Goal: Transaction & Acquisition: Purchase product/service

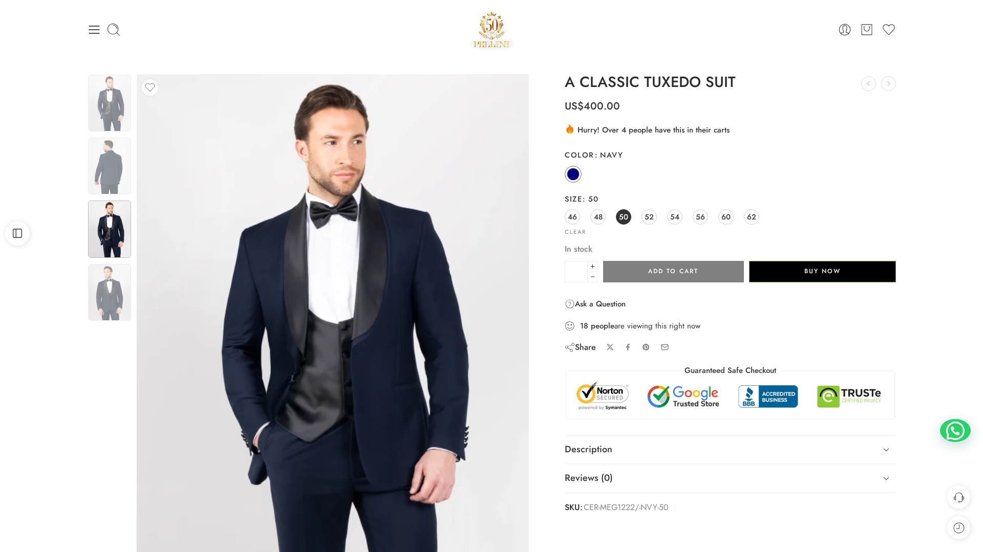
click at [874, 146] on th "Color Navy" at bounding box center [730, 155] width 331 height 18
click at [94, 31] on icon at bounding box center [94, 30] width 14 height 14
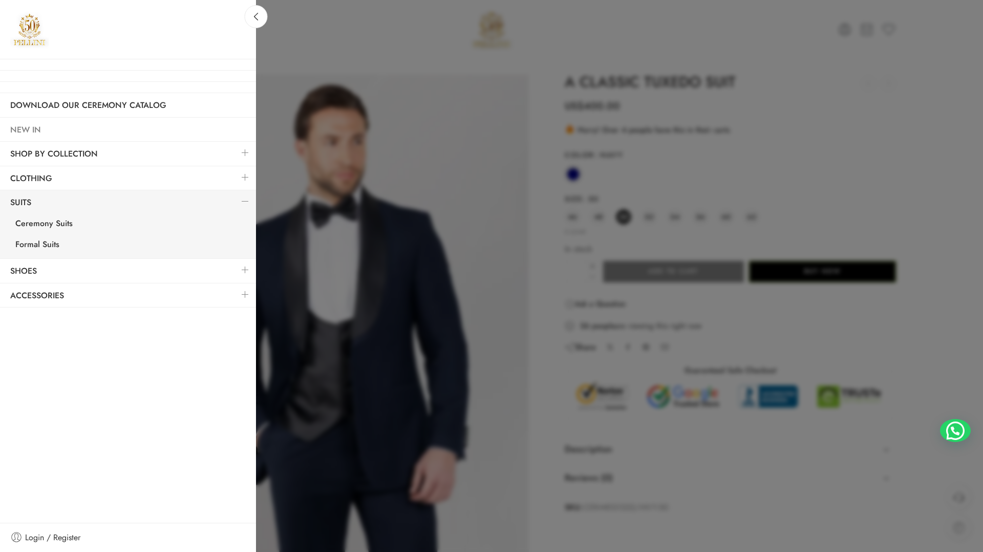
click at [95, 129] on link "NEW IN" at bounding box center [128, 130] width 256 height 24
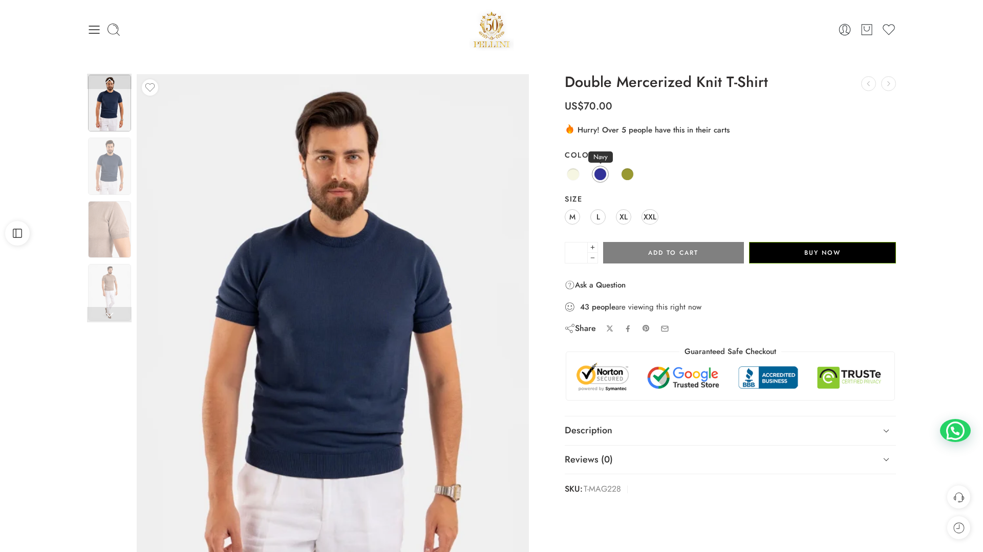
click at [598, 172] on span at bounding box center [600, 174] width 13 height 13
click at [624, 177] on span at bounding box center [627, 174] width 13 height 13
click at [625, 222] on span "XL" at bounding box center [624, 217] width 8 height 14
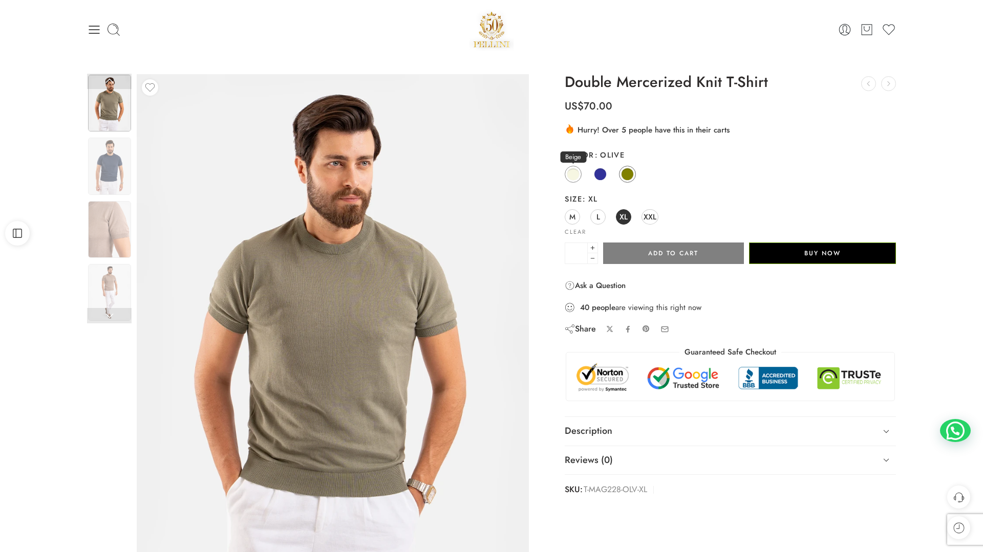
click at [573, 180] on span at bounding box center [573, 174] width 13 height 13
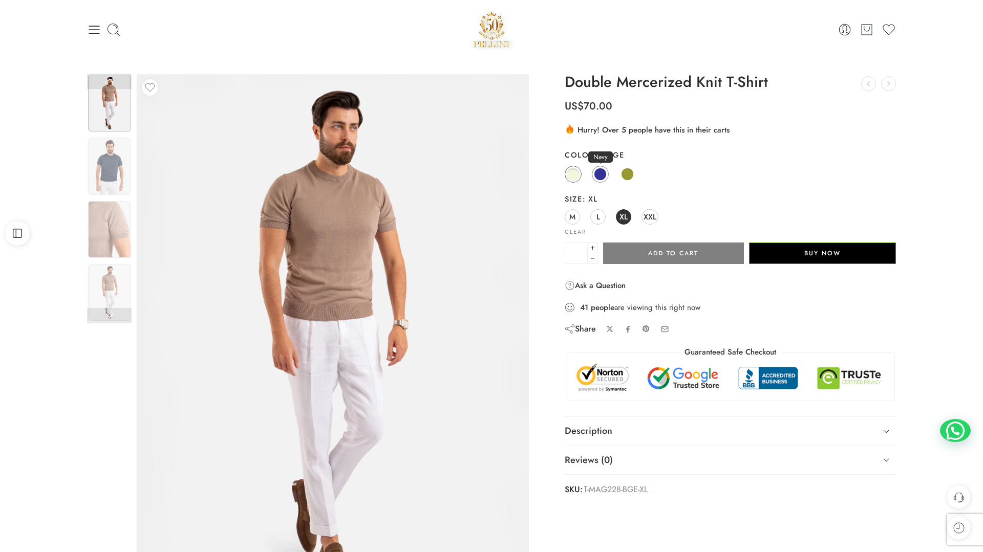
click at [602, 178] on span at bounding box center [600, 174] width 13 height 13
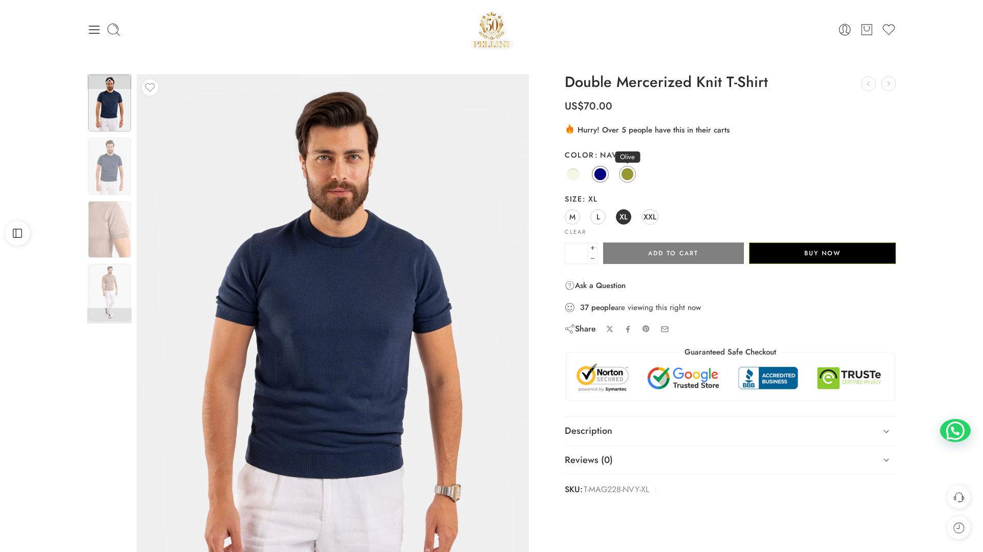
click at [624, 178] on span at bounding box center [627, 174] width 13 height 13
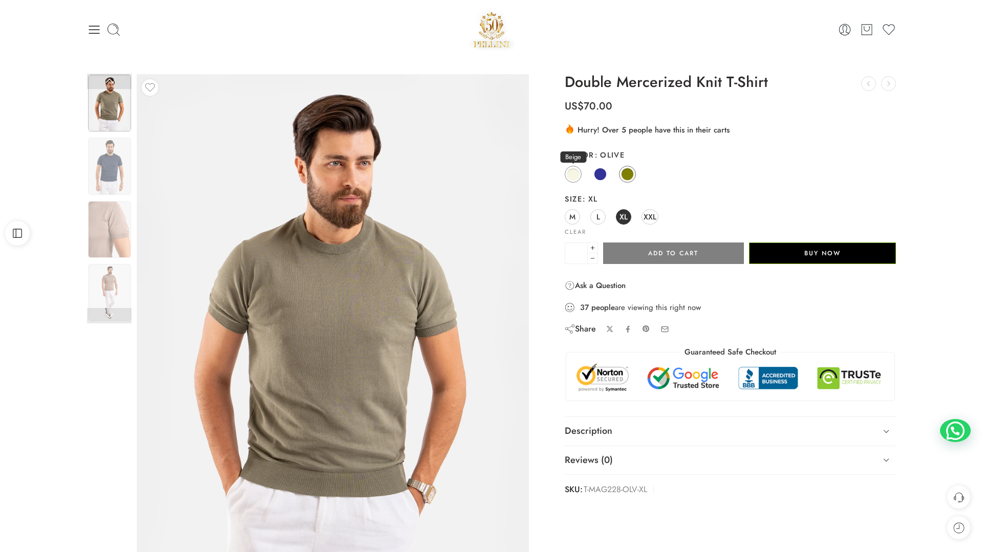
click at [570, 177] on span at bounding box center [573, 174] width 13 height 13
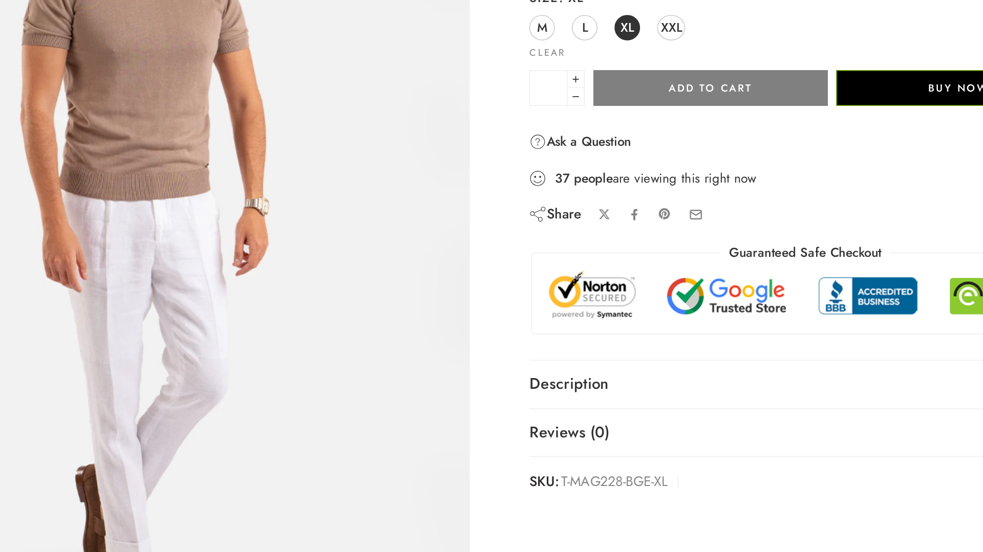
scroll to position [33, 0]
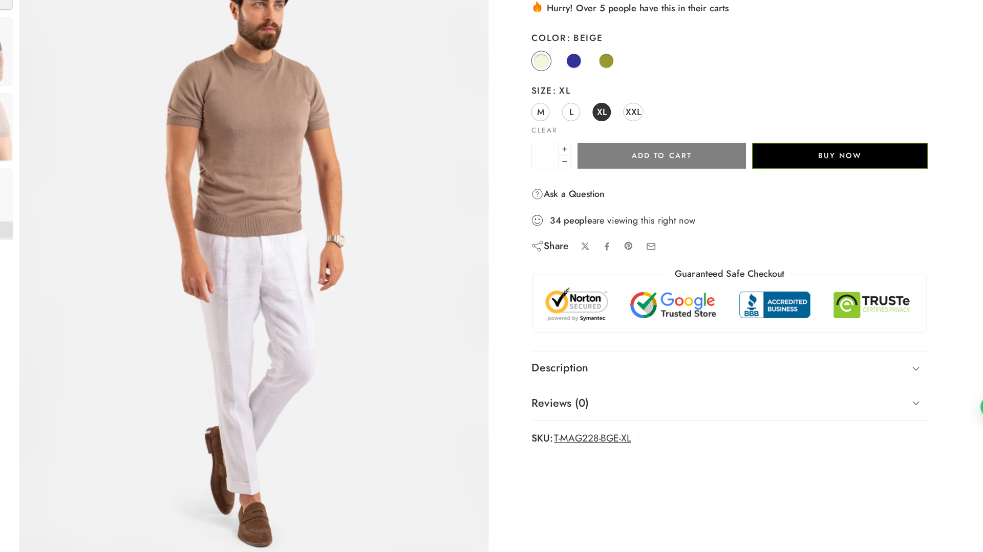
click at [617, 458] on span "T-MAG228-BGE-XL" at bounding box center [616, 457] width 64 height 15
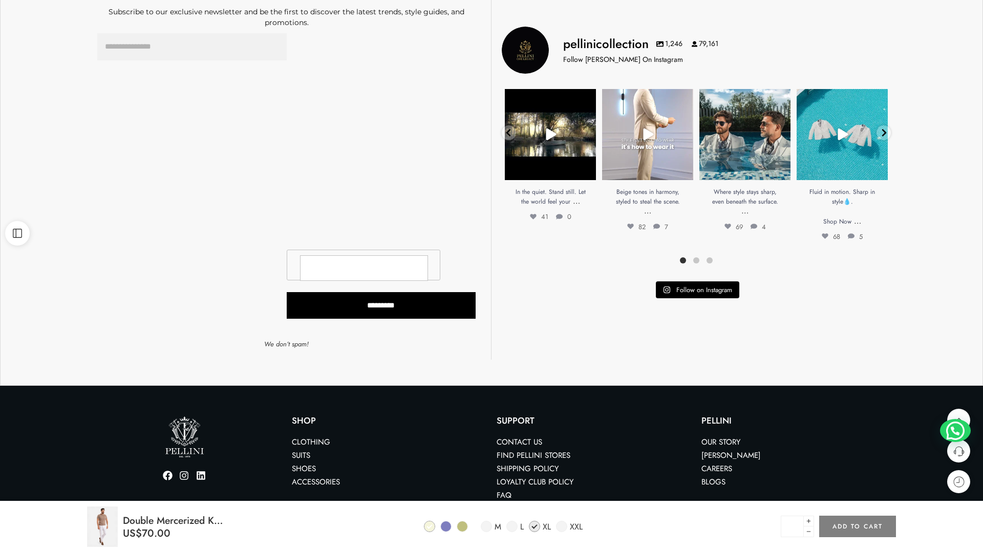
scroll to position [841, 0]
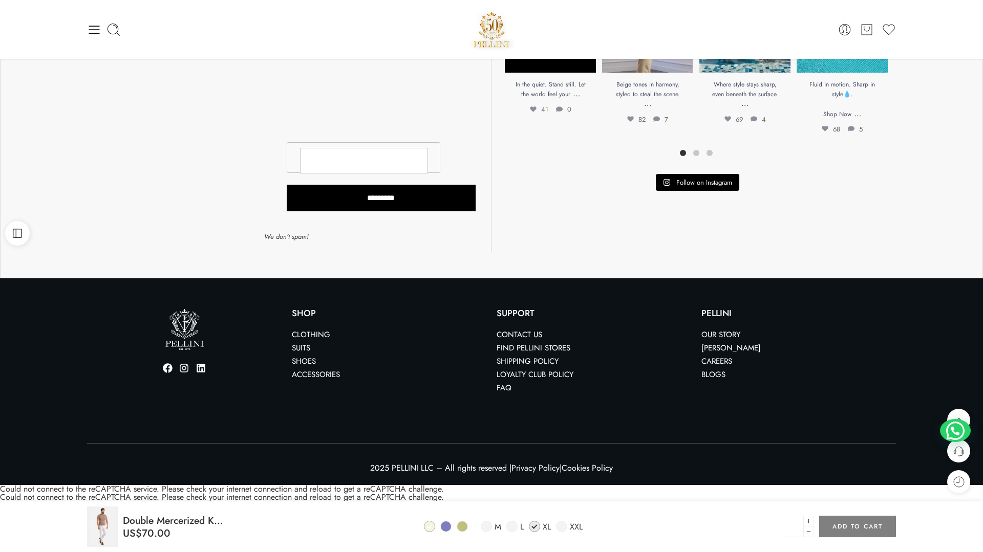
click at [526, 345] on link "Find Pellini Stores" at bounding box center [534, 348] width 74 height 11
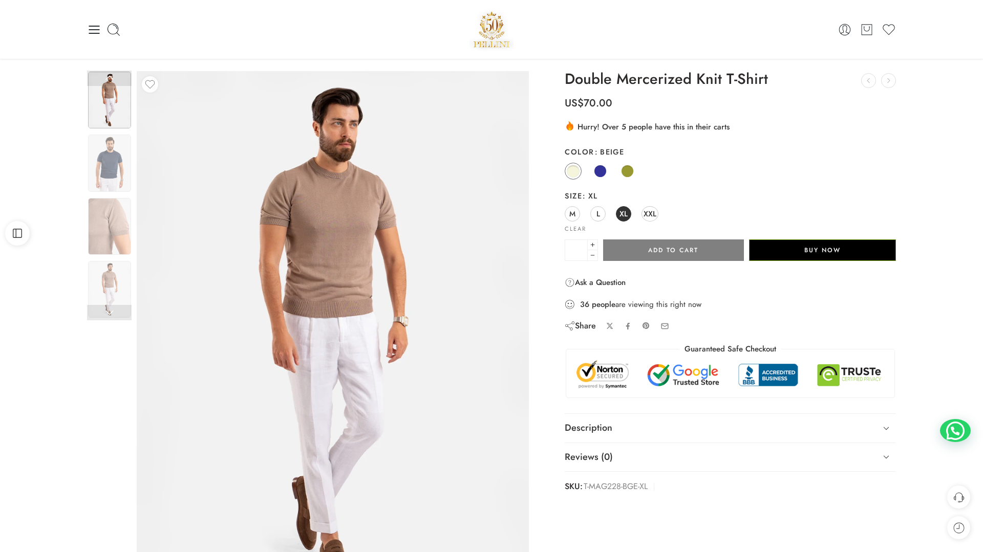
scroll to position [0, 0]
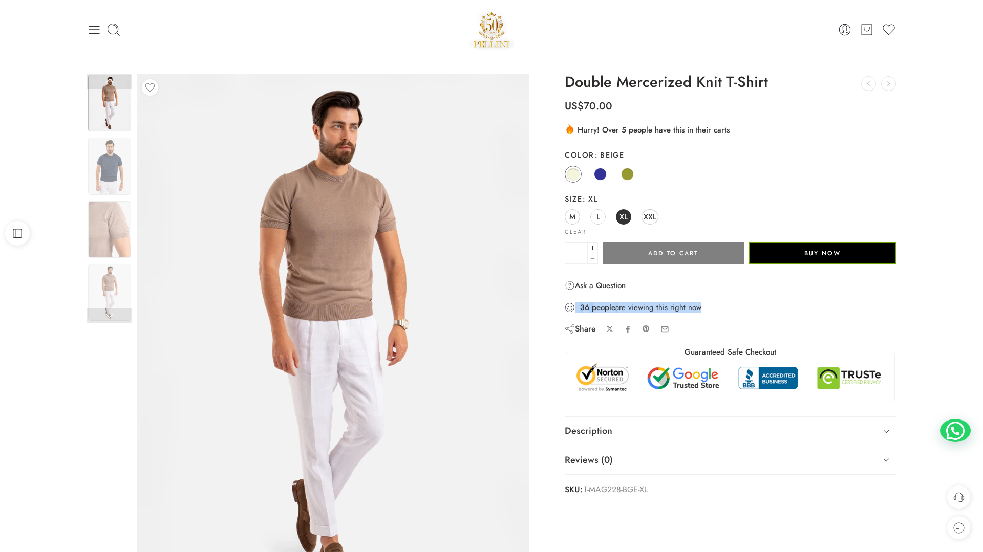
drag, startPoint x: 576, startPoint y: 307, endPoint x: 695, endPoint y: 306, distance: 119.8
click at [697, 307] on div "36 people are viewing this right now" at bounding box center [730, 307] width 331 height 11
click at [690, 307] on div "36 people are viewing this right now" at bounding box center [730, 307] width 331 height 11
click at [597, 178] on span at bounding box center [600, 174] width 13 height 13
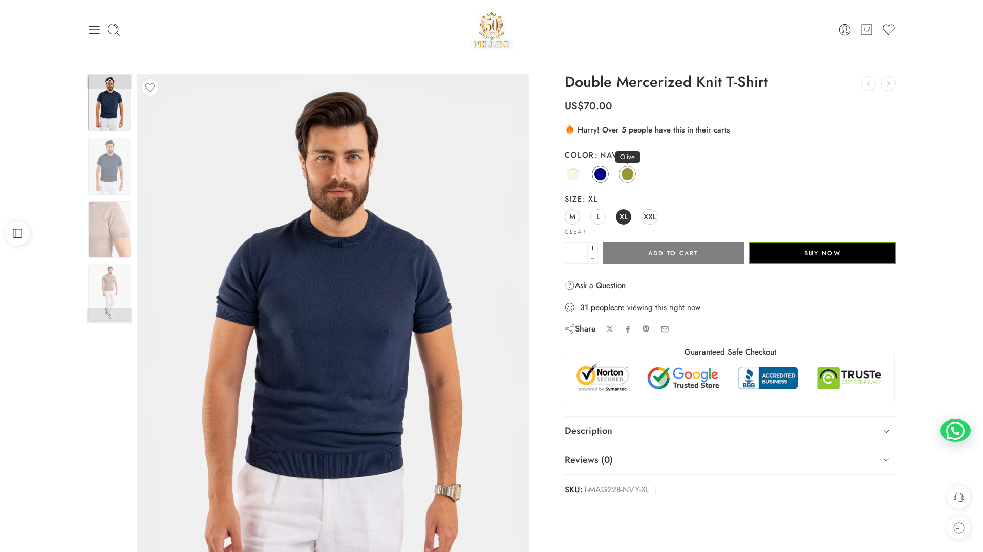
click at [628, 174] on span at bounding box center [627, 174] width 13 height 13
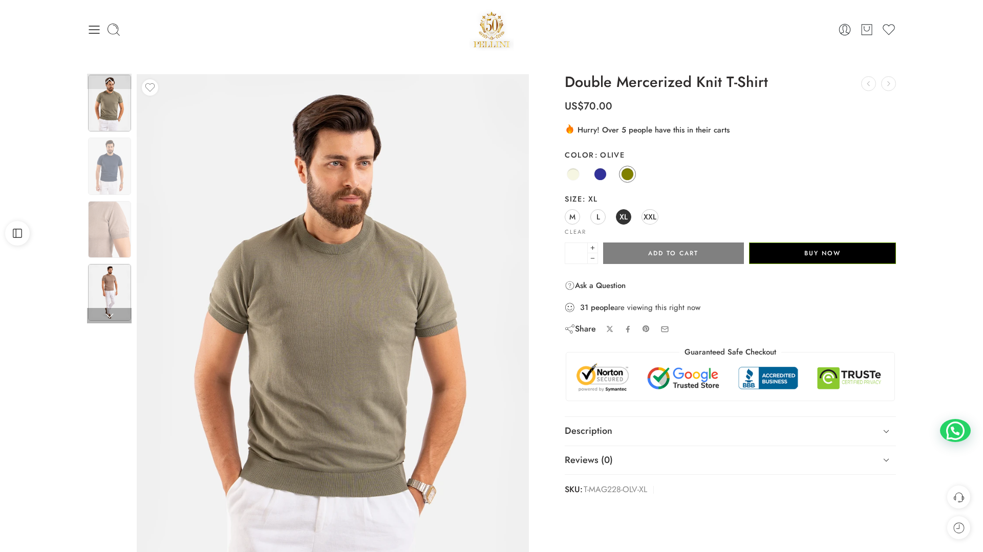
click at [116, 269] on img at bounding box center [109, 292] width 43 height 57
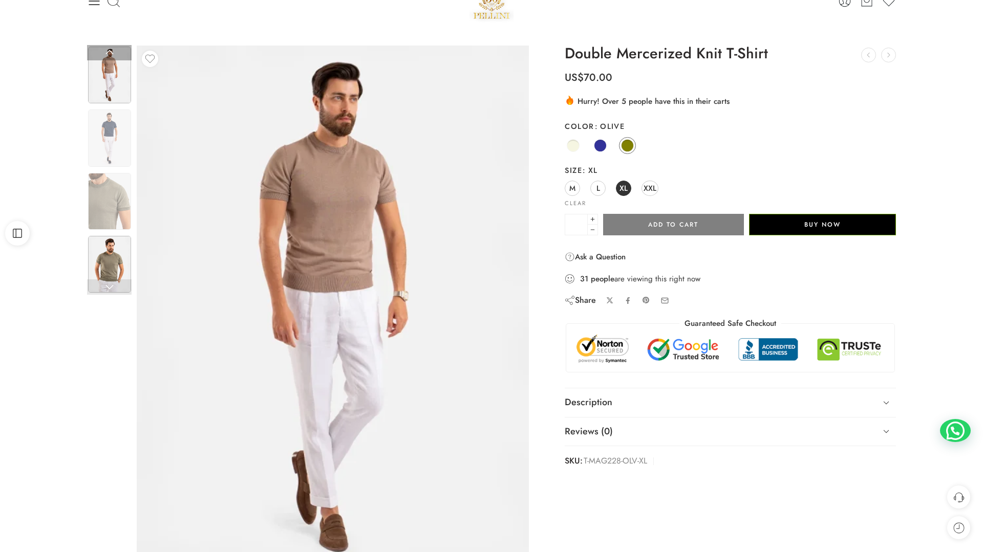
scroll to position [33, 0]
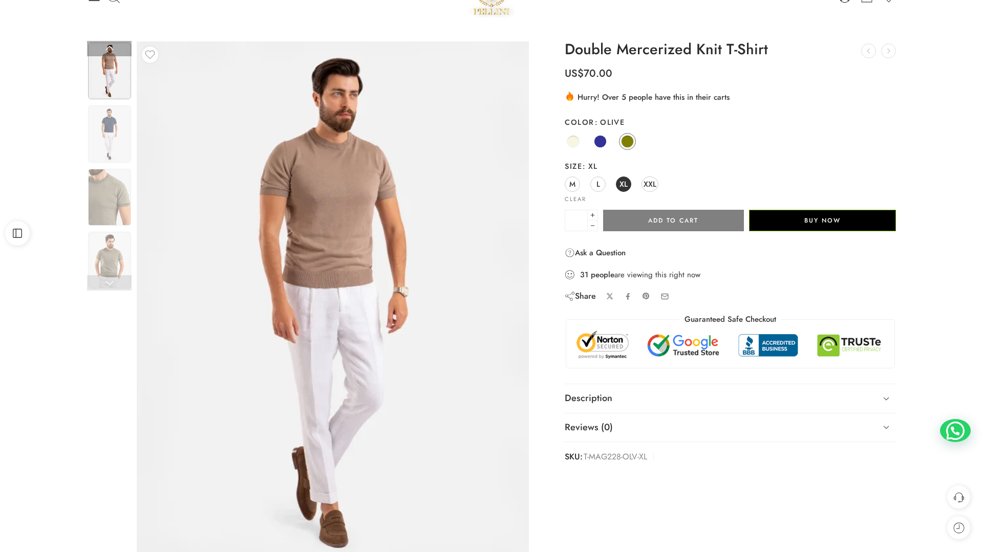
click at [112, 284] on link at bounding box center [109, 282] width 45 height 15
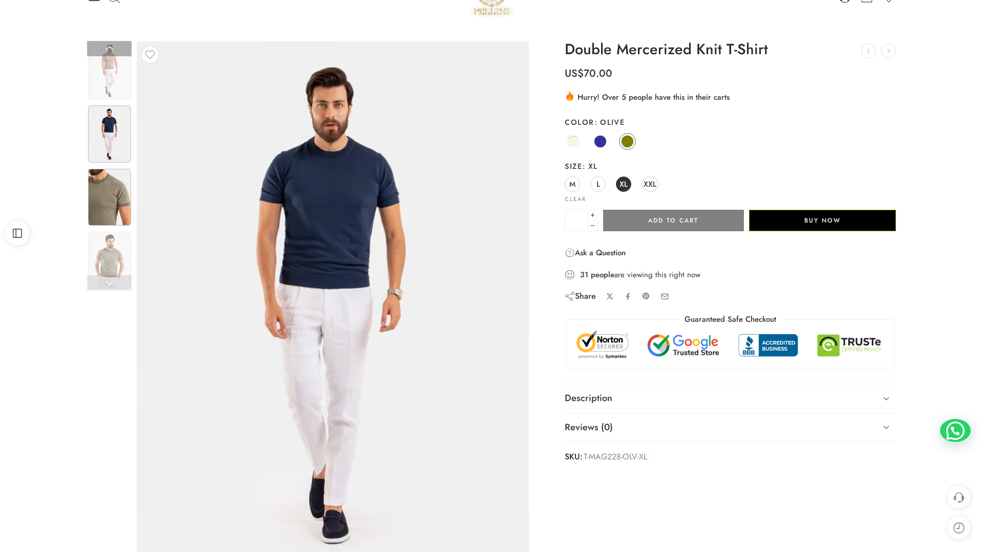
click at [111, 187] on img at bounding box center [109, 197] width 43 height 57
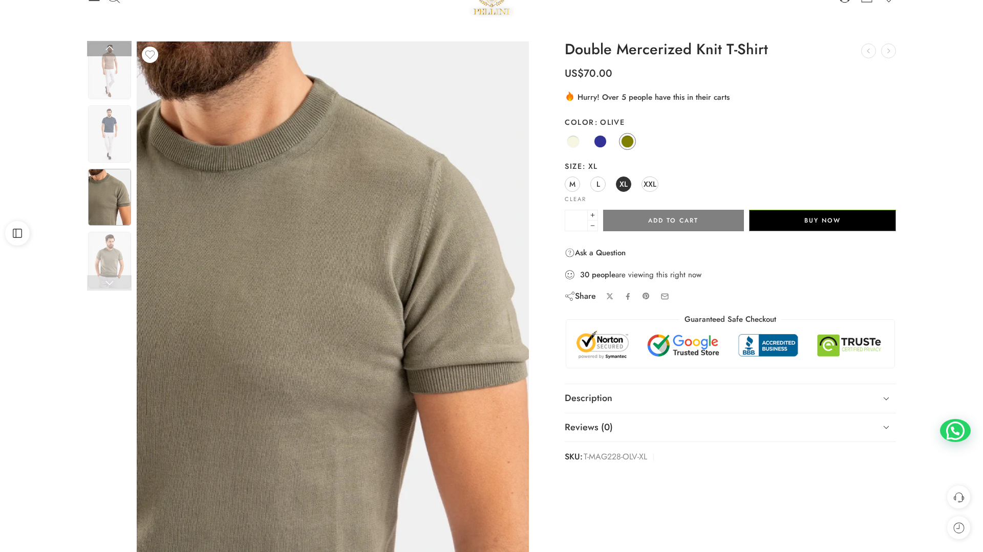
click at [111, 285] on link at bounding box center [109, 282] width 45 height 15
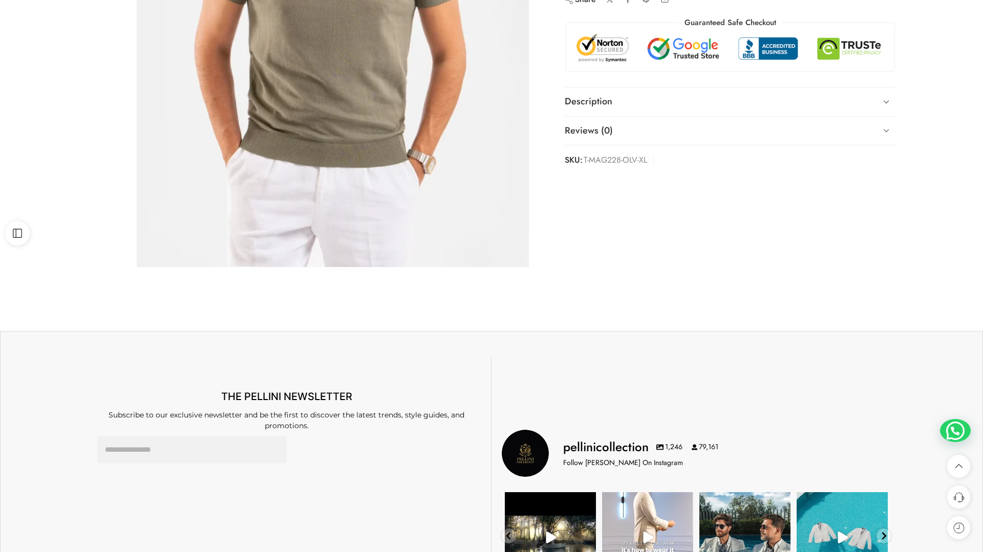
scroll to position [0, 0]
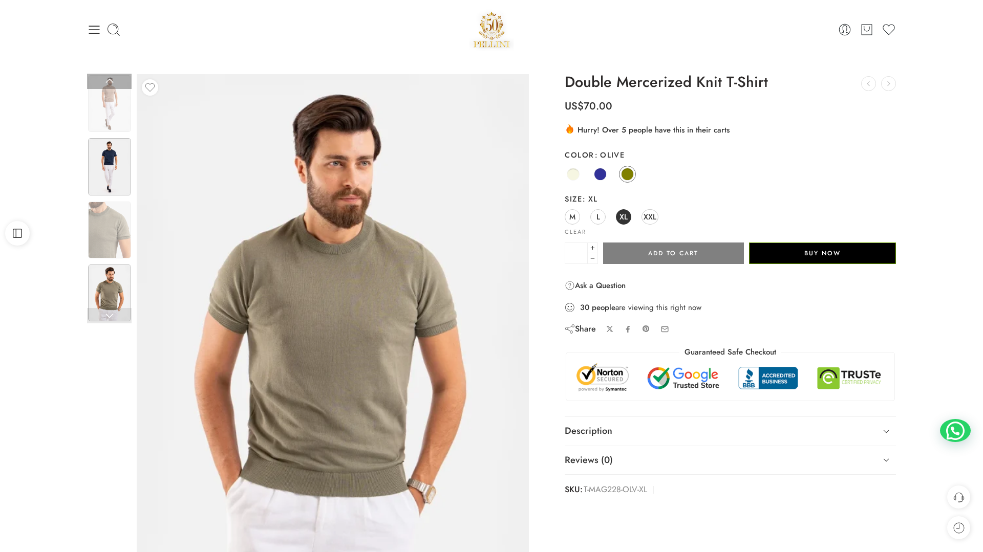
click at [121, 171] on img at bounding box center [109, 166] width 43 height 57
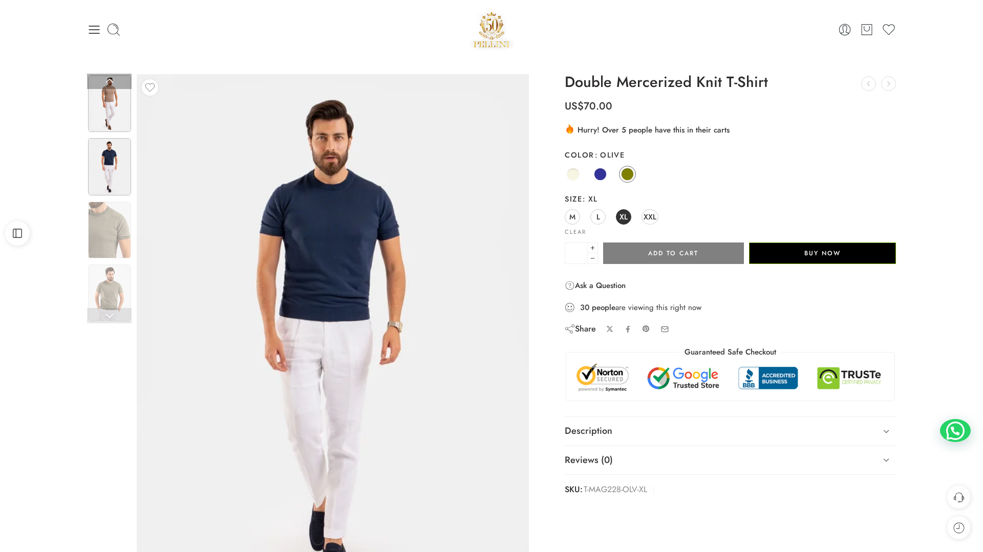
click at [118, 112] on img at bounding box center [109, 103] width 43 height 57
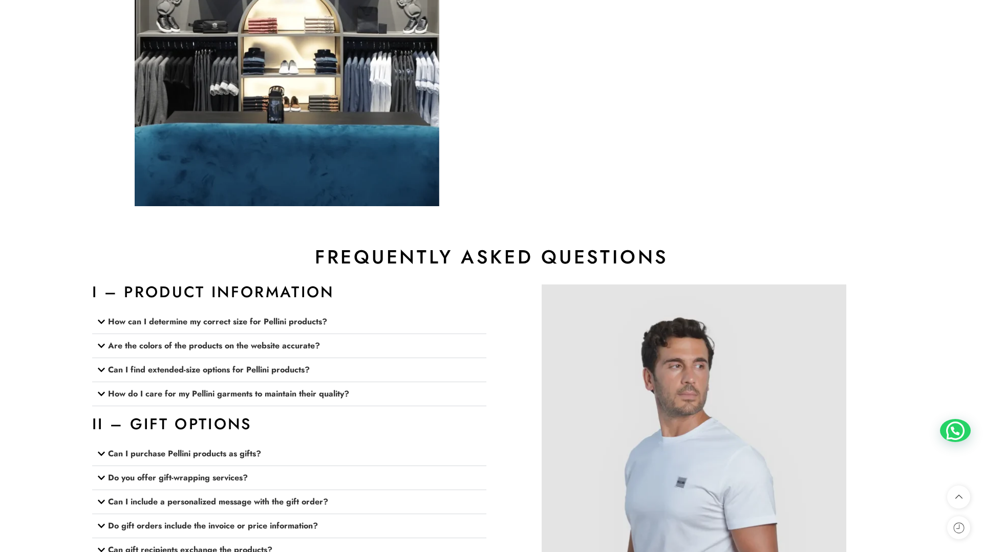
scroll to position [954, 0]
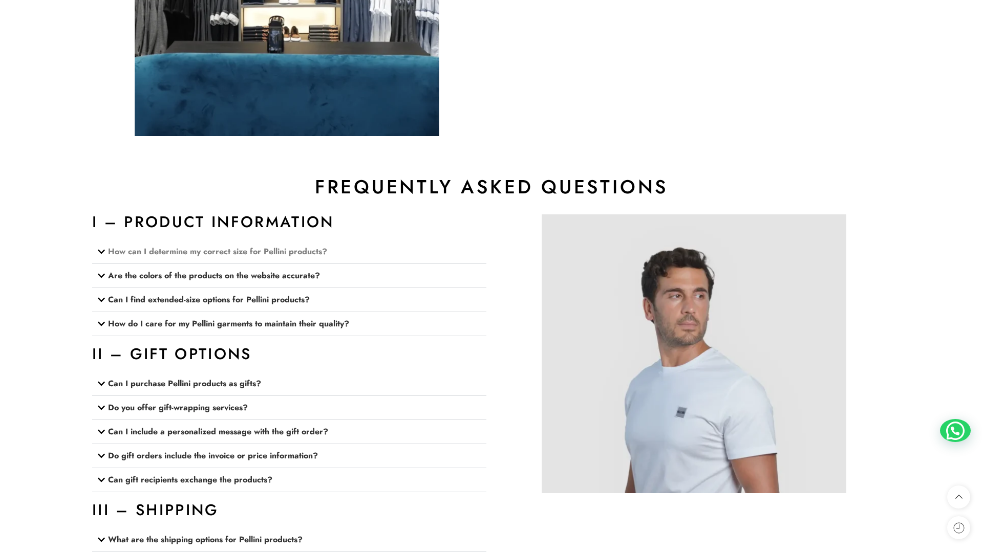
click at [298, 253] on link "How can I determine my correct size for Pellini products?" at bounding box center [217, 252] width 219 height 12
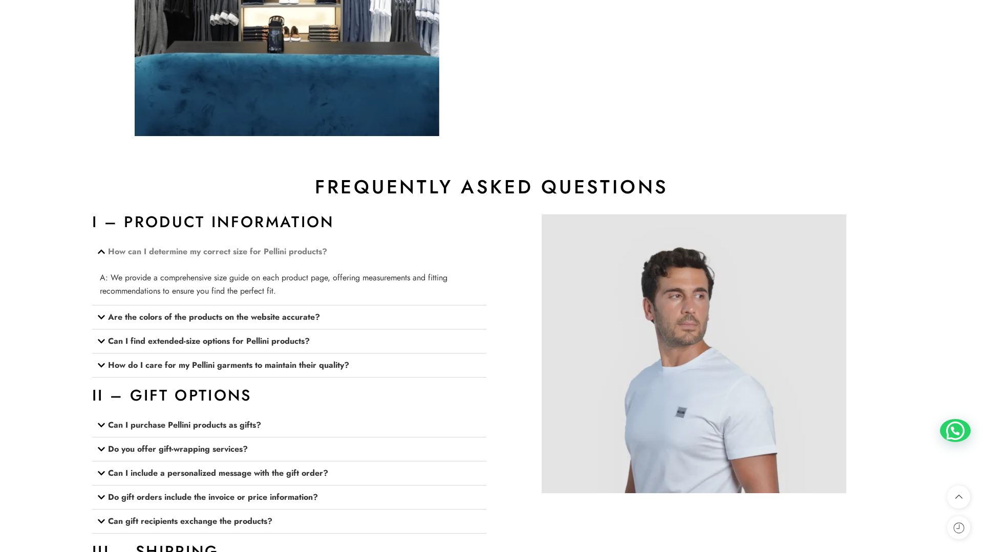
click at [298, 253] on link "How can I determine my correct size for Pellini products?" at bounding box center [217, 252] width 219 height 12
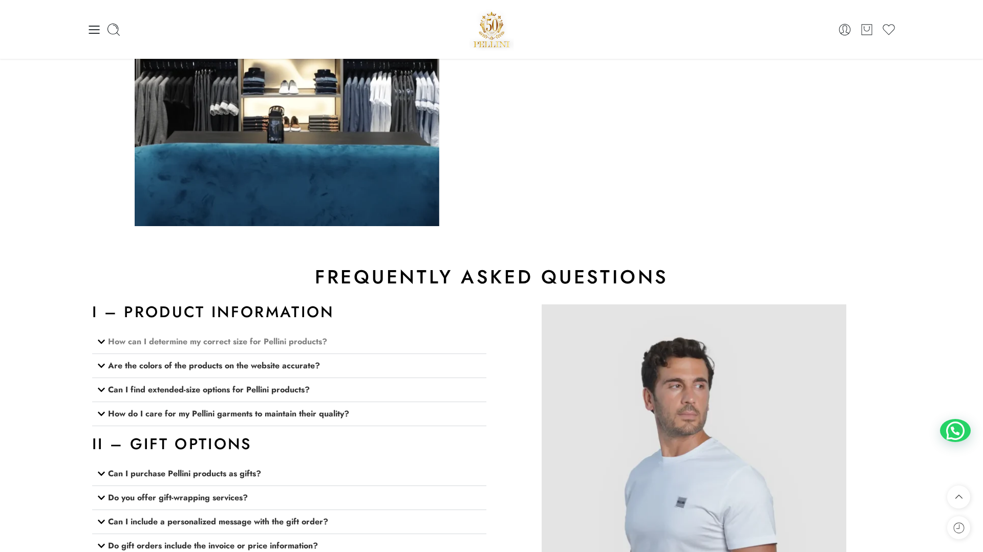
scroll to position [571, 0]
